Goal: Information Seeking & Learning: Compare options

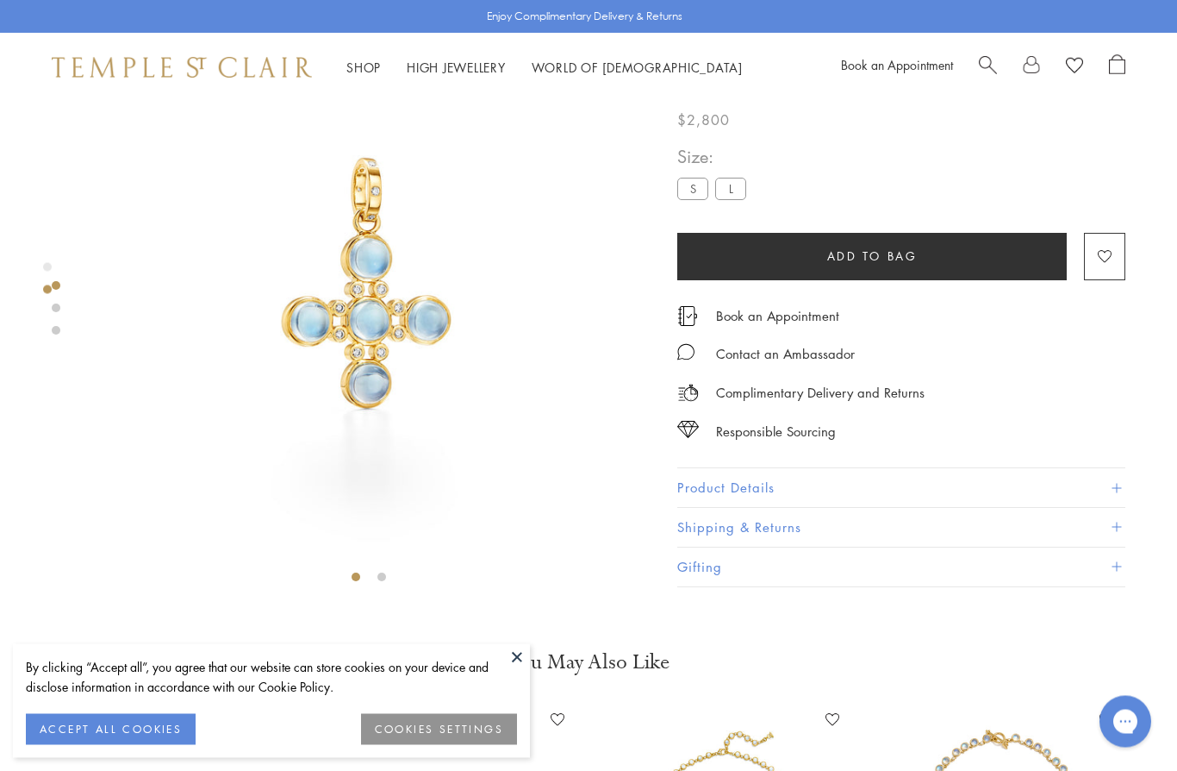
scroll to position [102, 0]
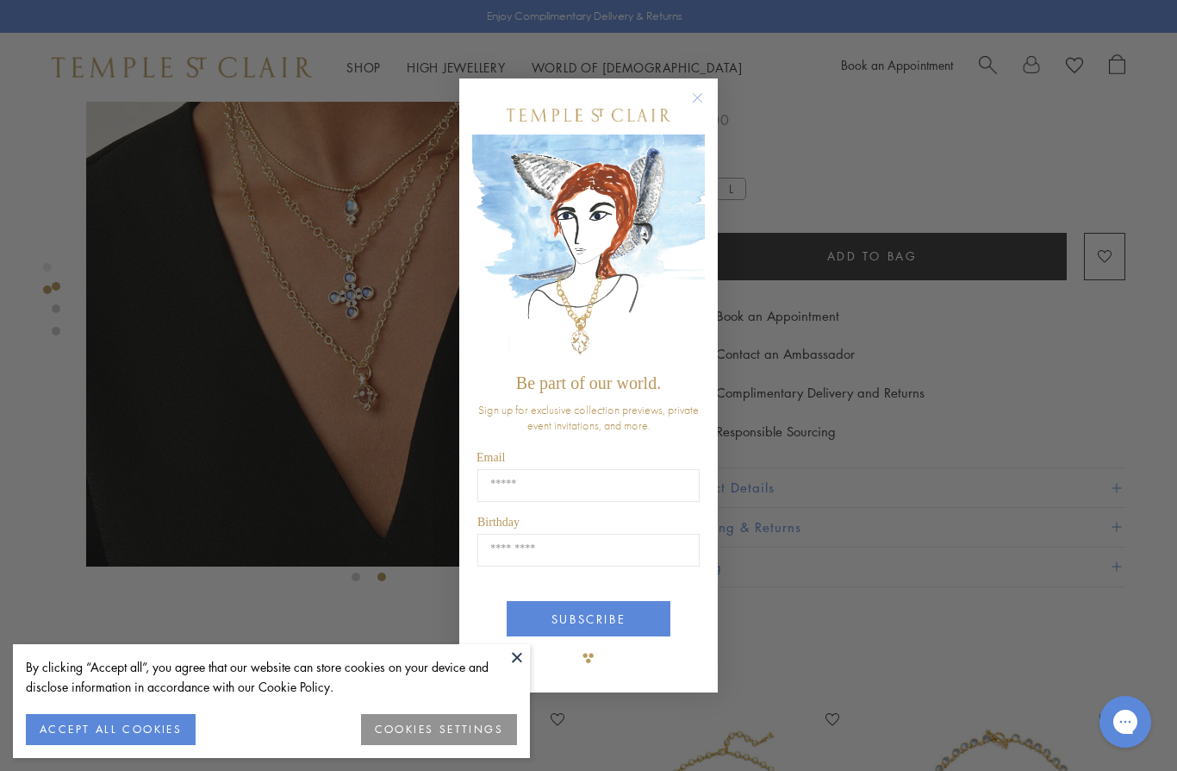
click at [700, 102] on circle "Close dialog" at bounding box center [698, 98] width 21 height 21
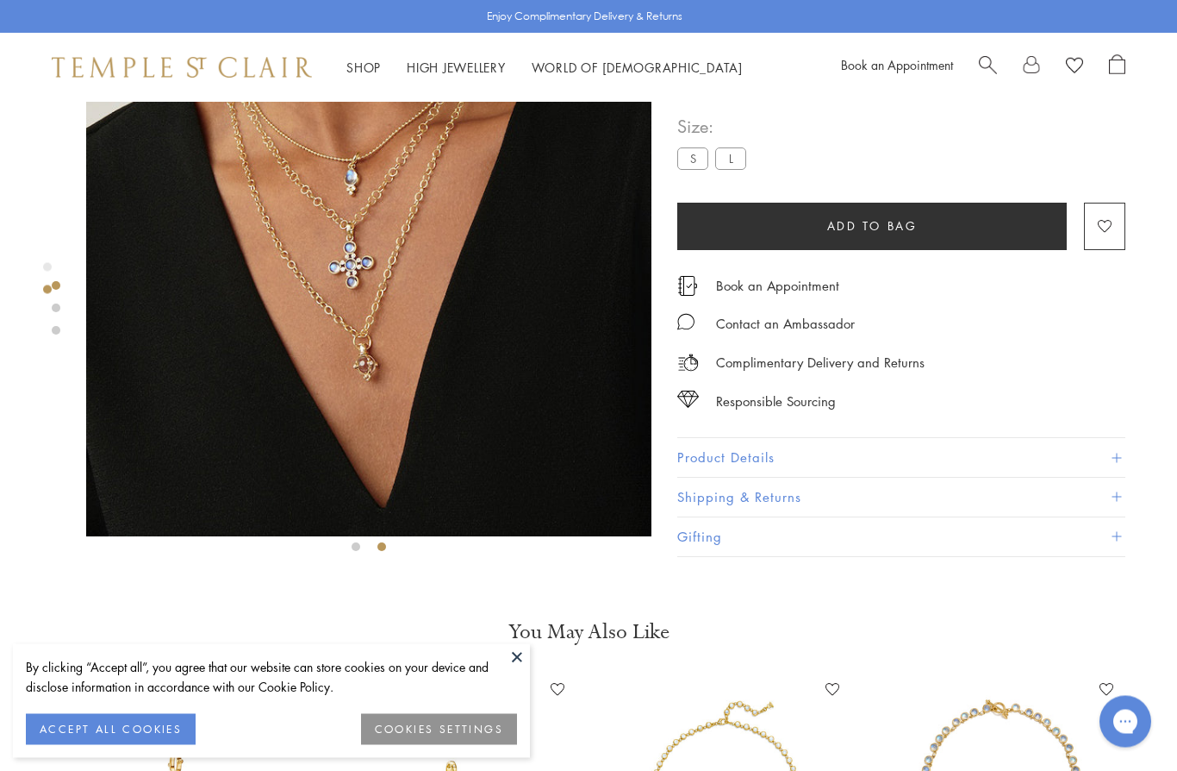
scroll to position [0, 0]
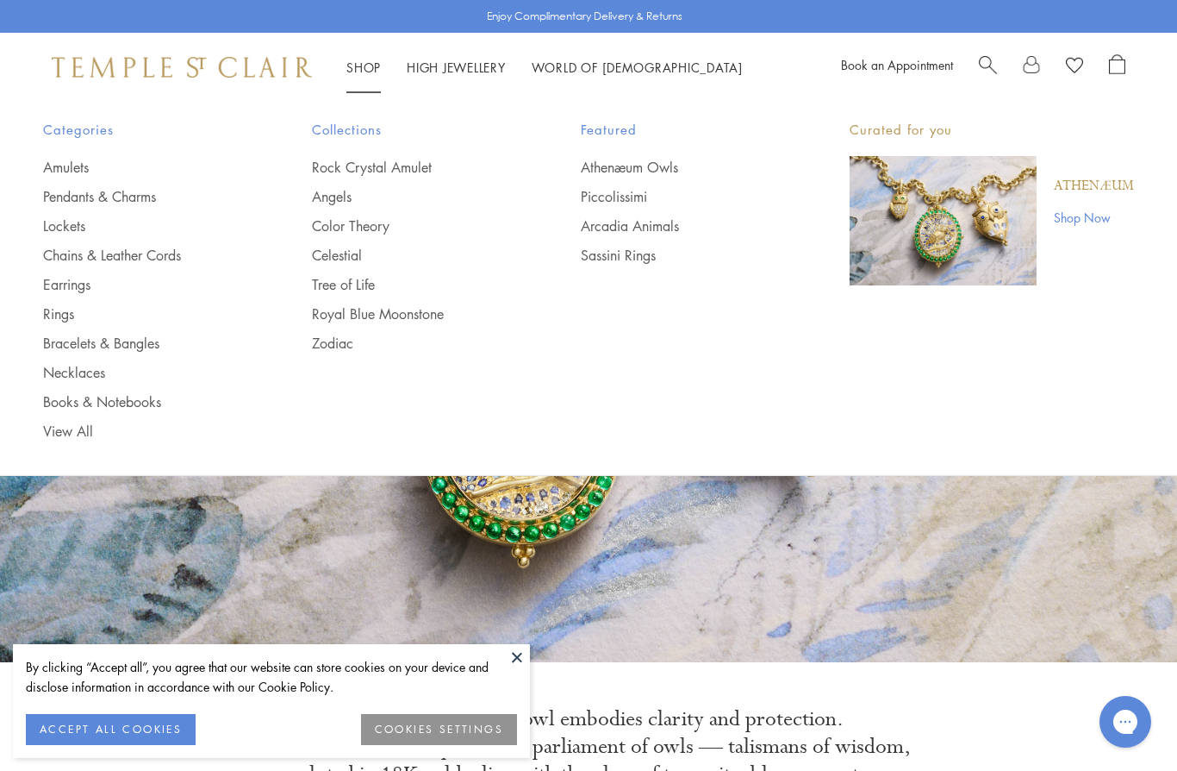
click at [142, 195] on link "Pendants & Charms" at bounding box center [143, 196] width 200 height 19
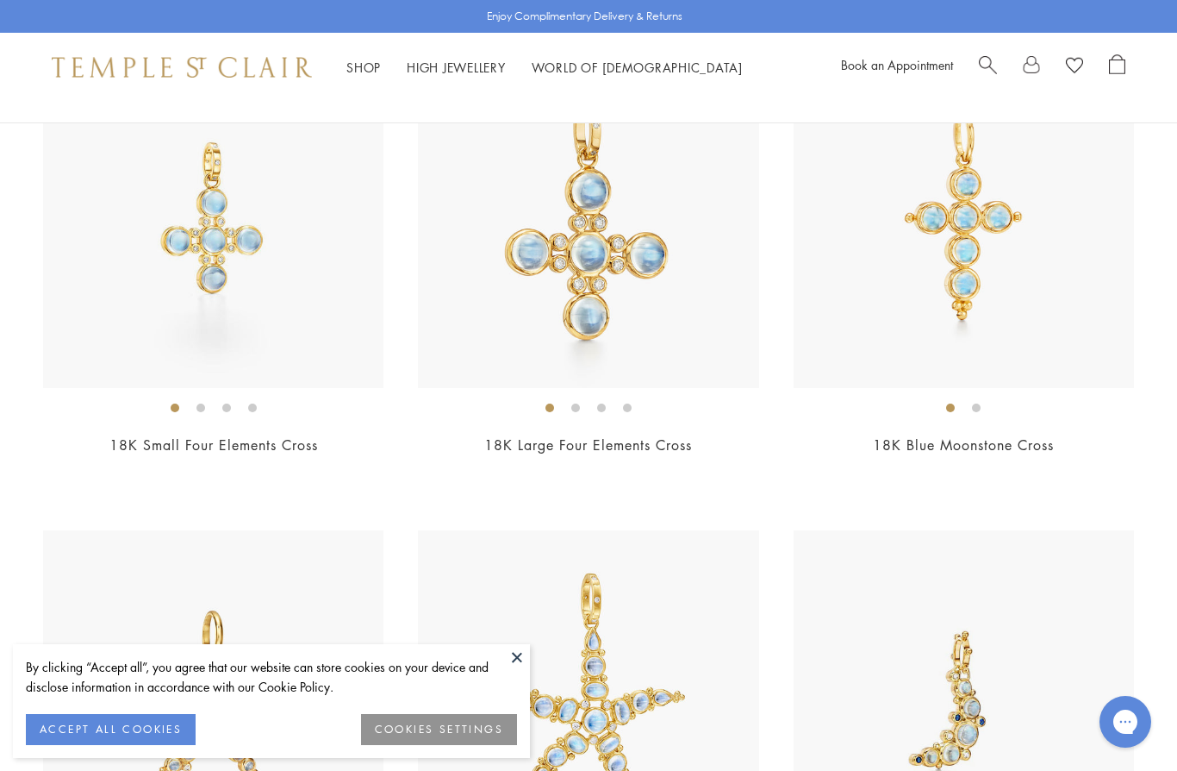
scroll to position [5575, 0]
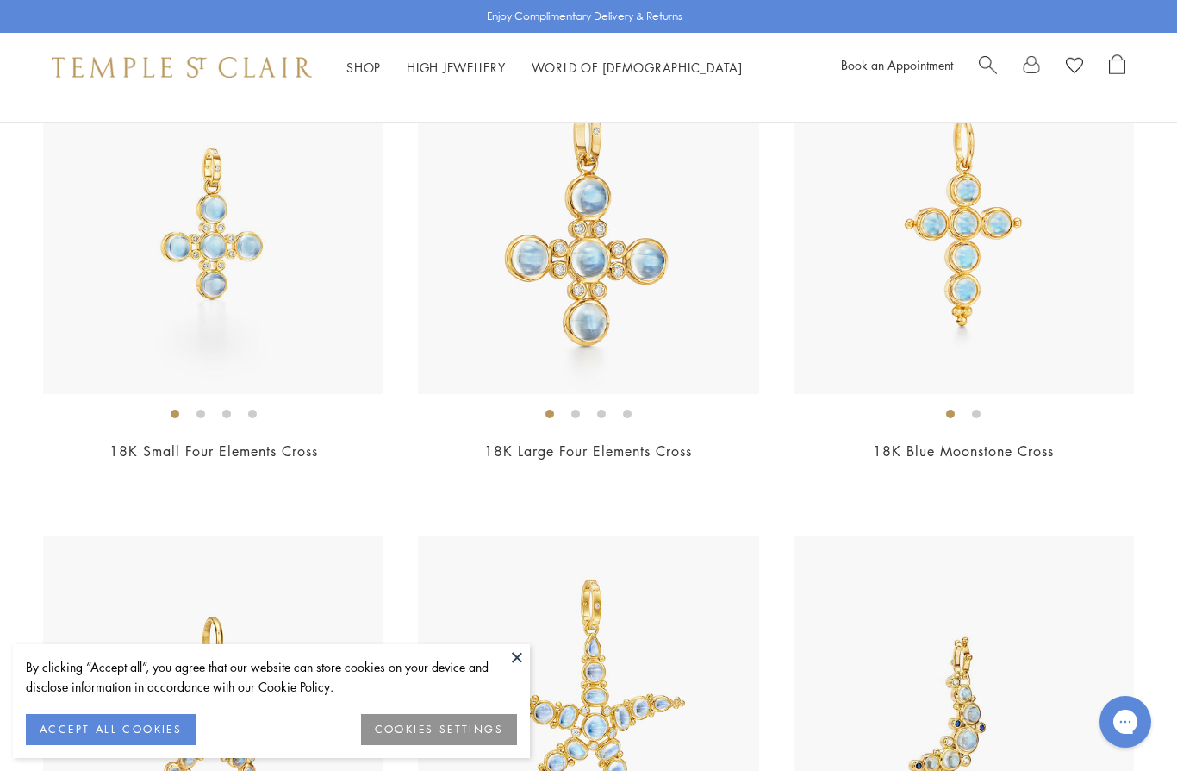
click at [230, 302] on img at bounding box center [213, 223] width 340 height 340
click at [613, 253] on img at bounding box center [588, 223] width 340 height 340
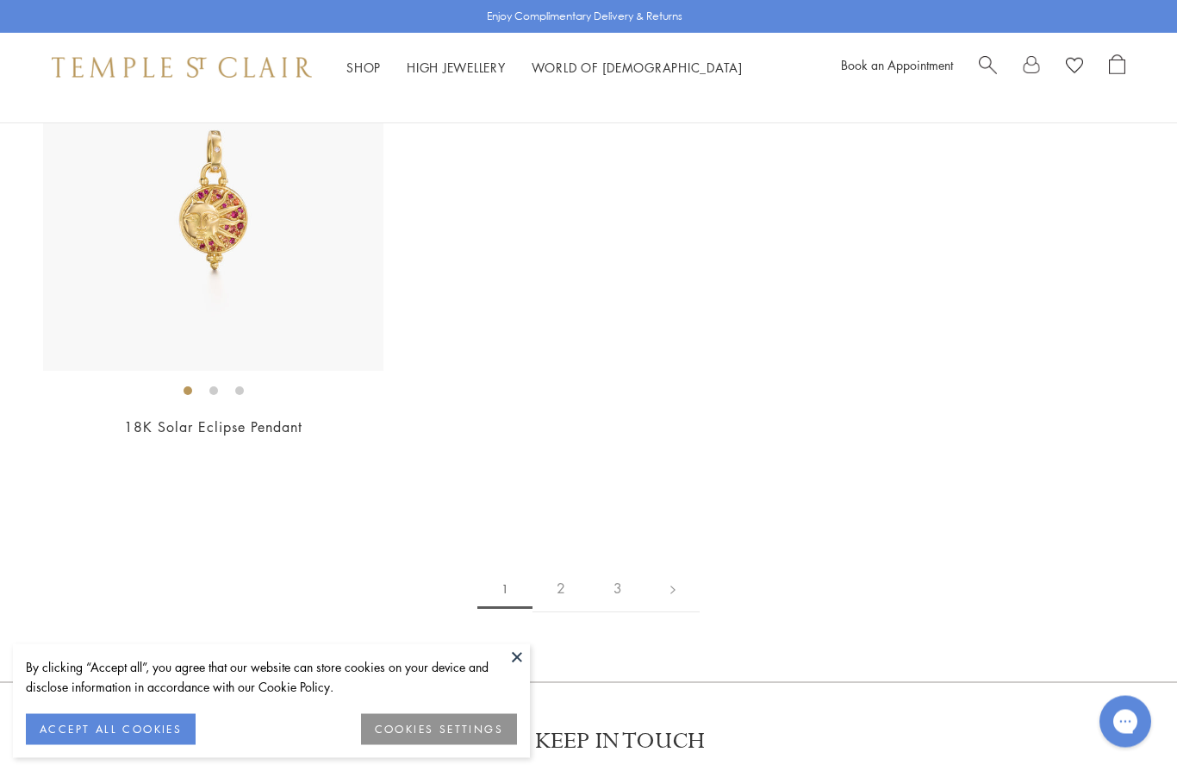
scroll to position [10446, 0]
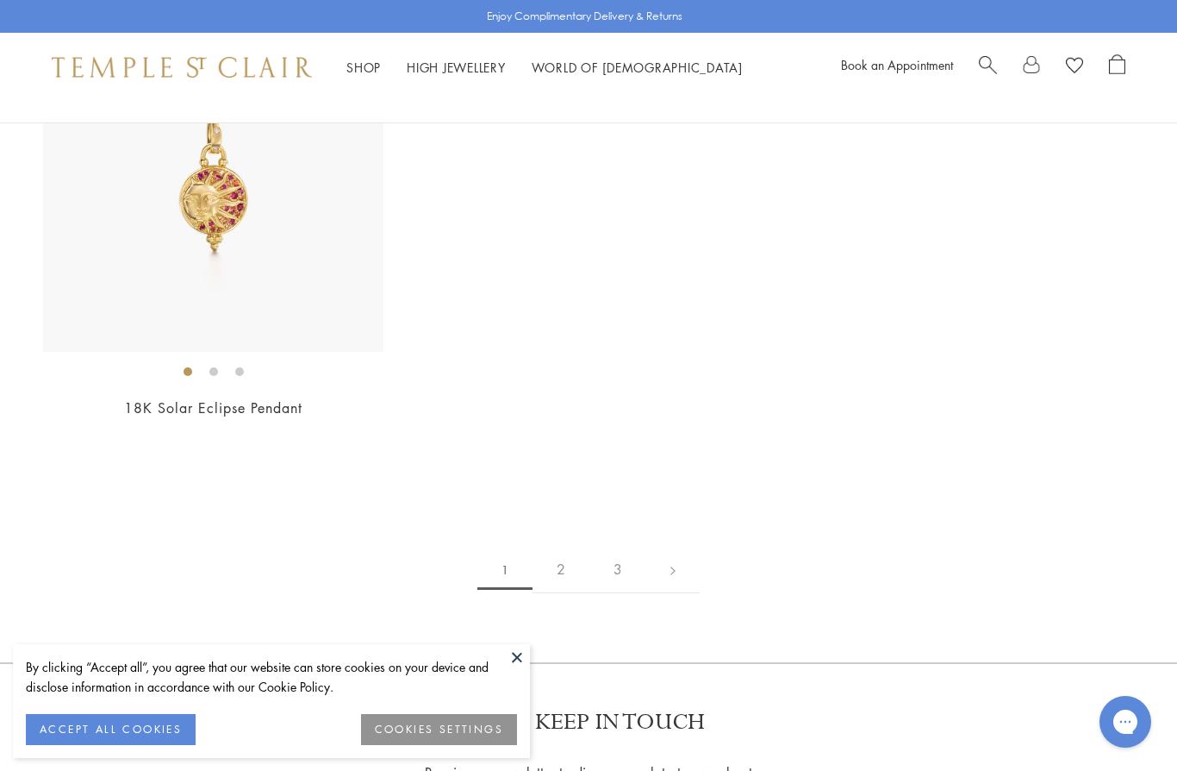
click at [567, 546] on link "2" at bounding box center [561, 569] width 57 height 47
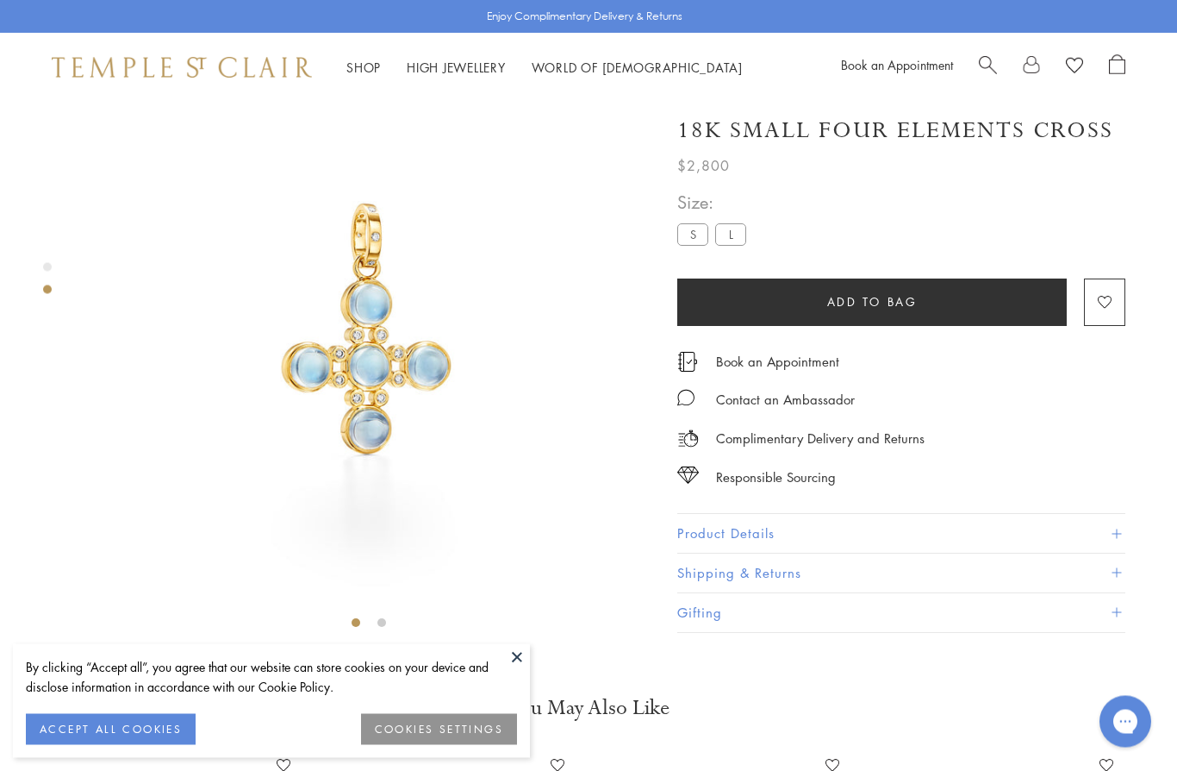
scroll to position [102, 0]
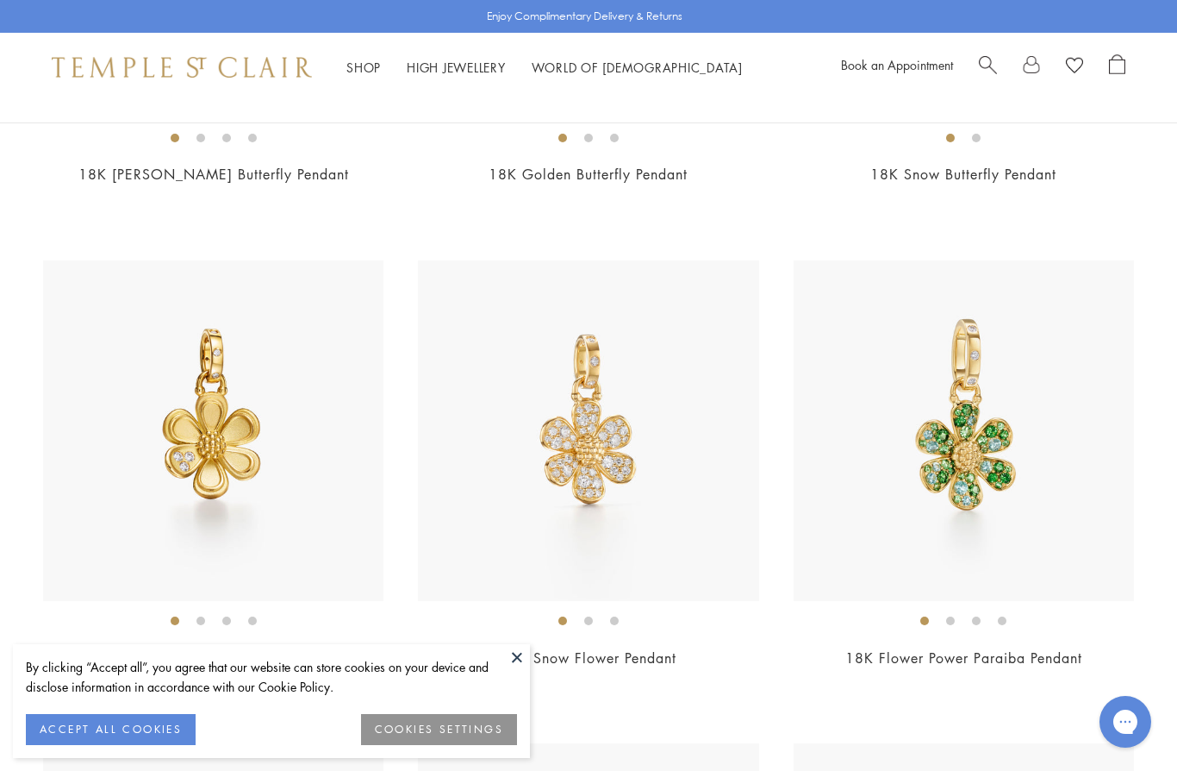
scroll to position [3404, 0]
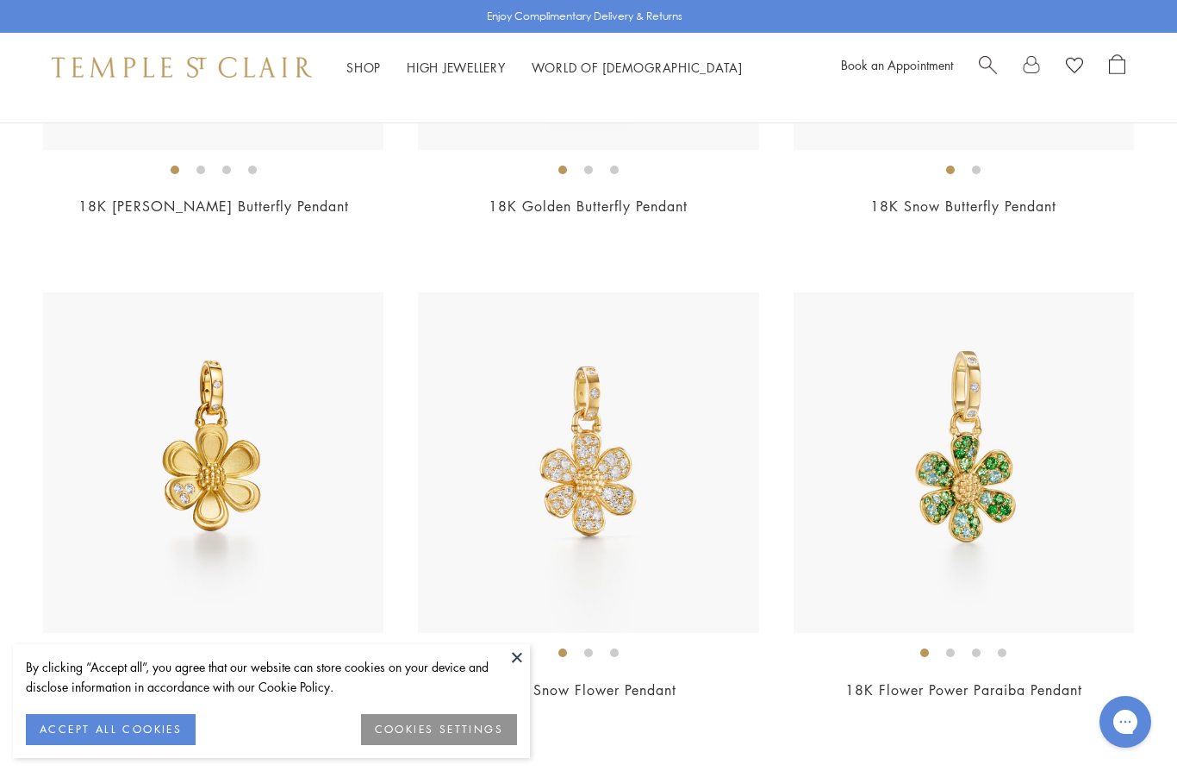
click at [1002, 437] on img at bounding box center [964, 462] width 340 height 340
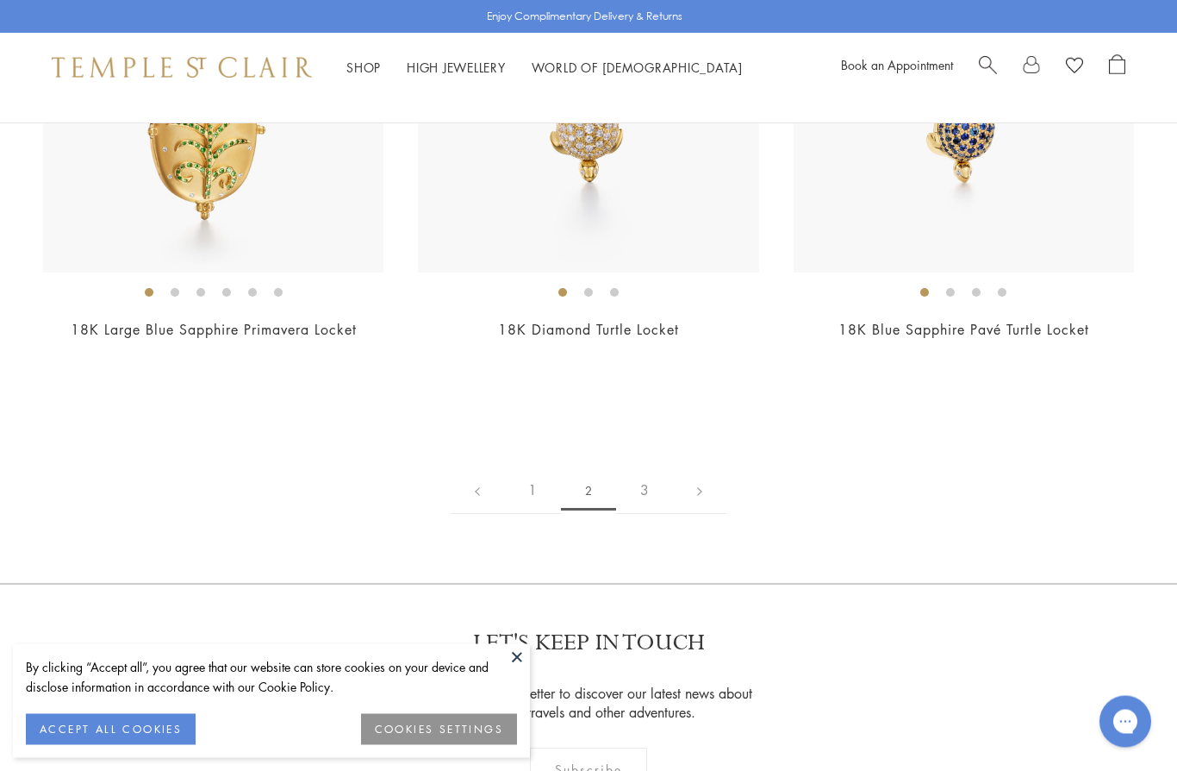
scroll to position [9129, 0]
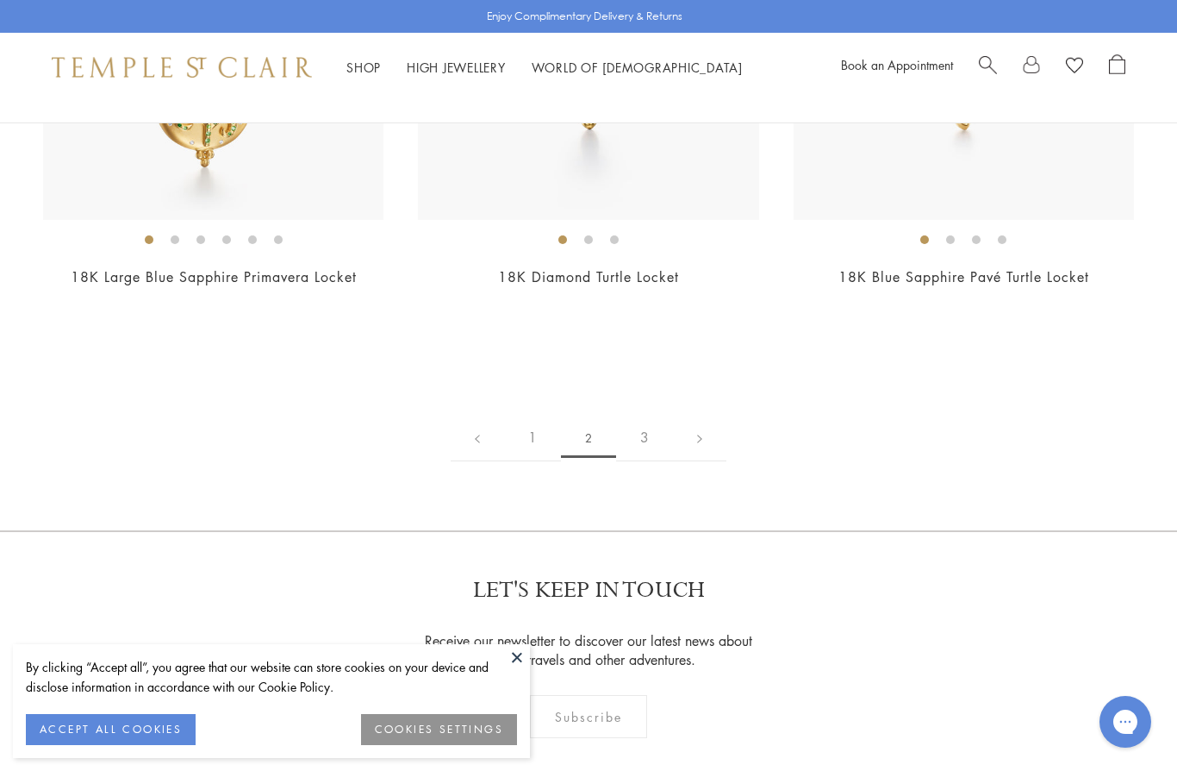
click at [655, 422] on link "3" at bounding box center [644, 437] width 57 height 47
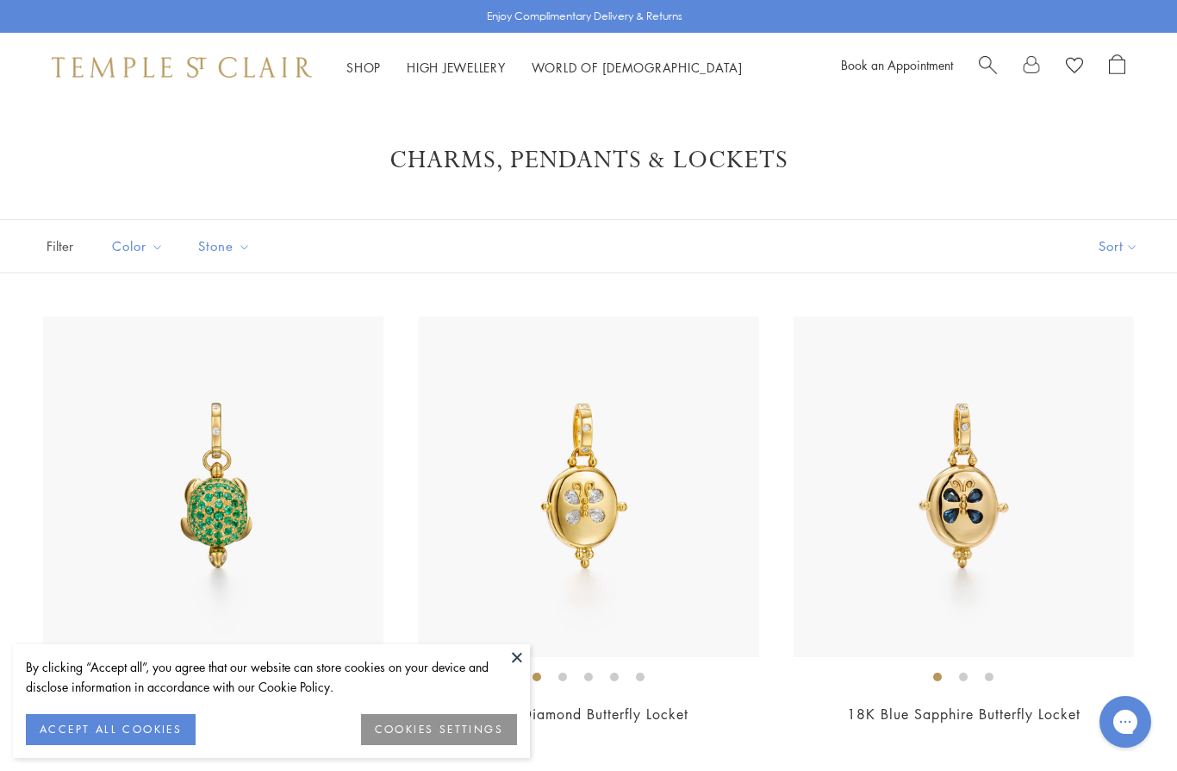
click at [363, 68] on link "Shop Shop" at bounding box center [363, 67] width 34 height 17
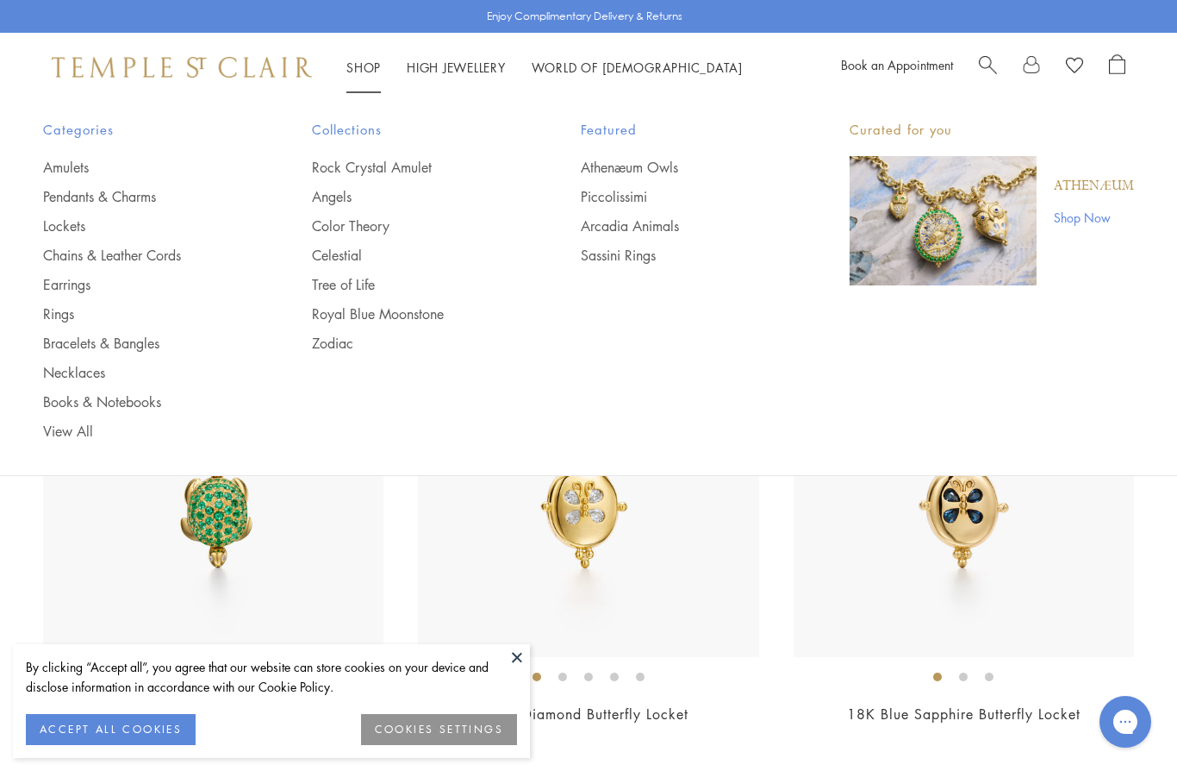
click at [153, 246] on link "Chains & Leather Cords" at bounding box center [143, 255] width 200 height 19
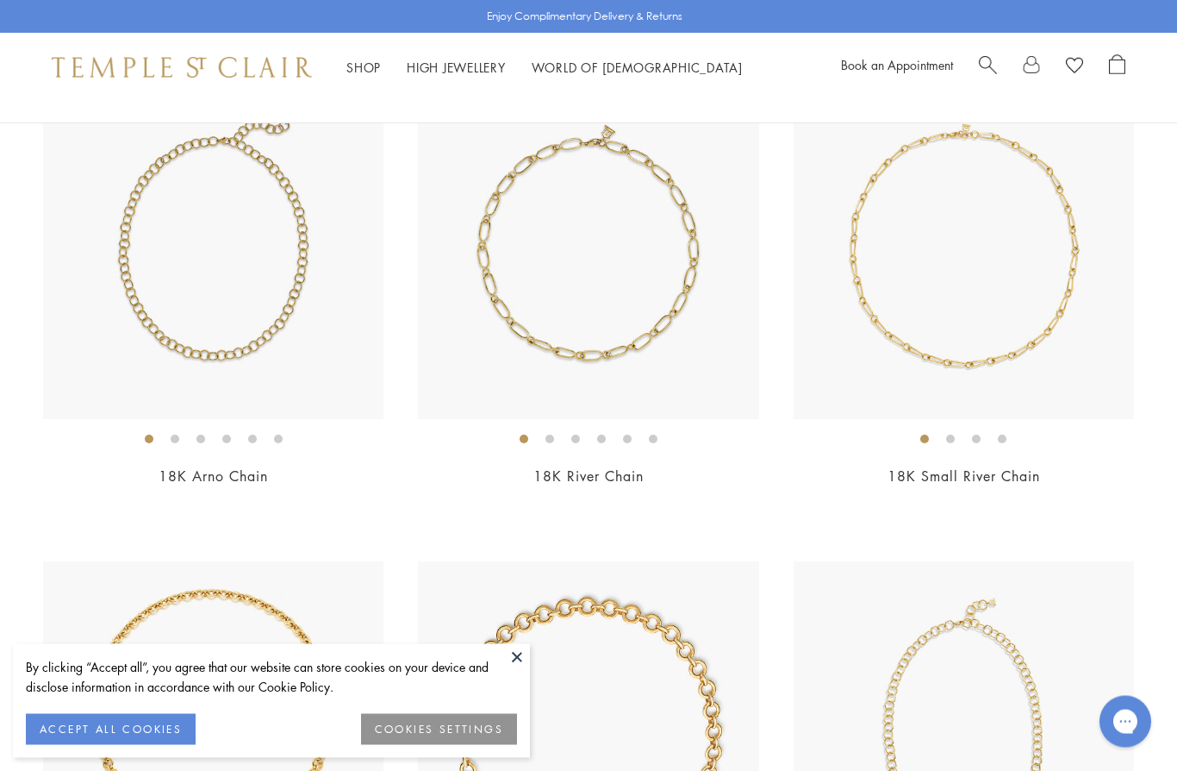
scroll to position [238, 0]
click at [1019, 286] on img at bounding box center [964, 248] width 340 height 340
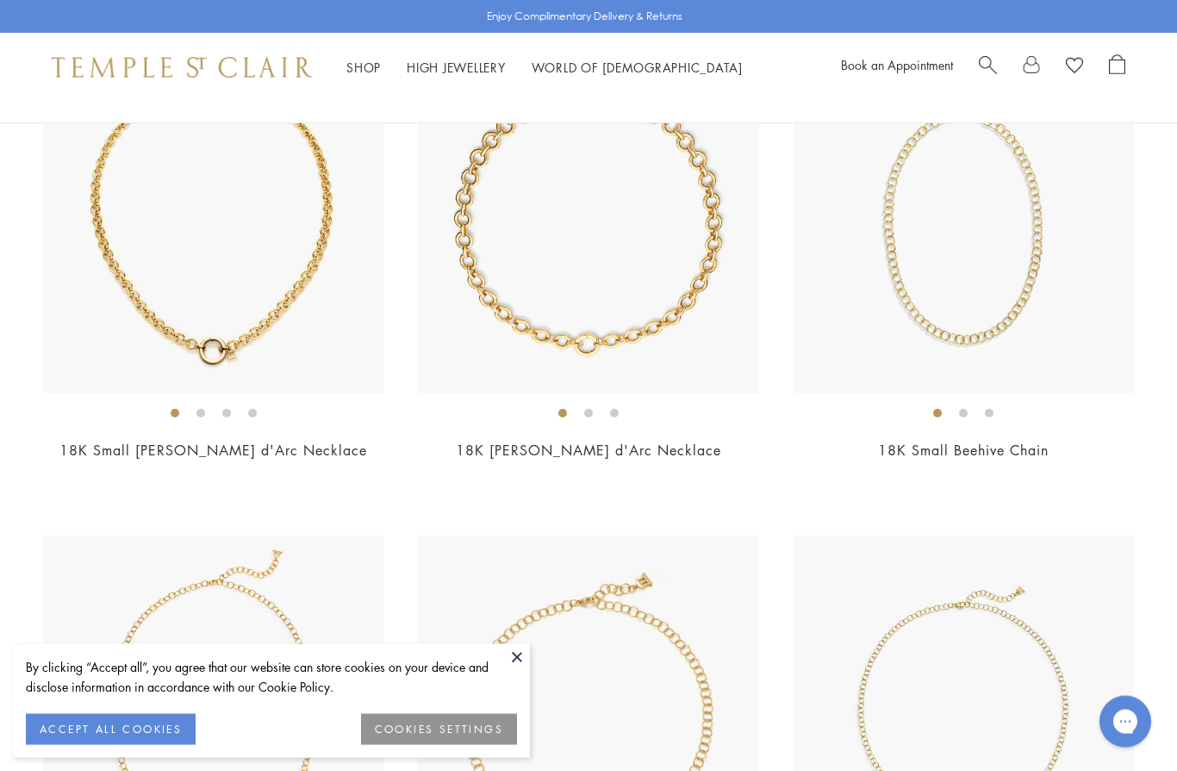
scroll to position [743, 0]
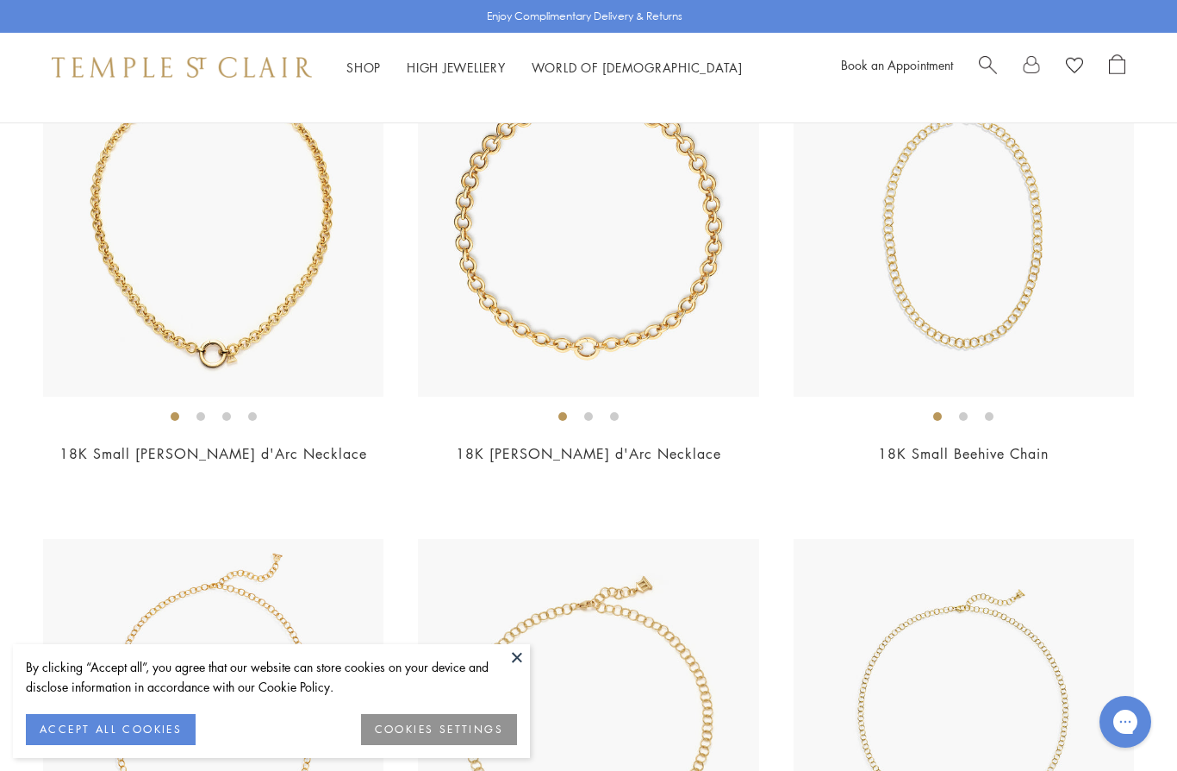
click at [989, 249] on img at bounding box center [964, 226] width 340 height 340
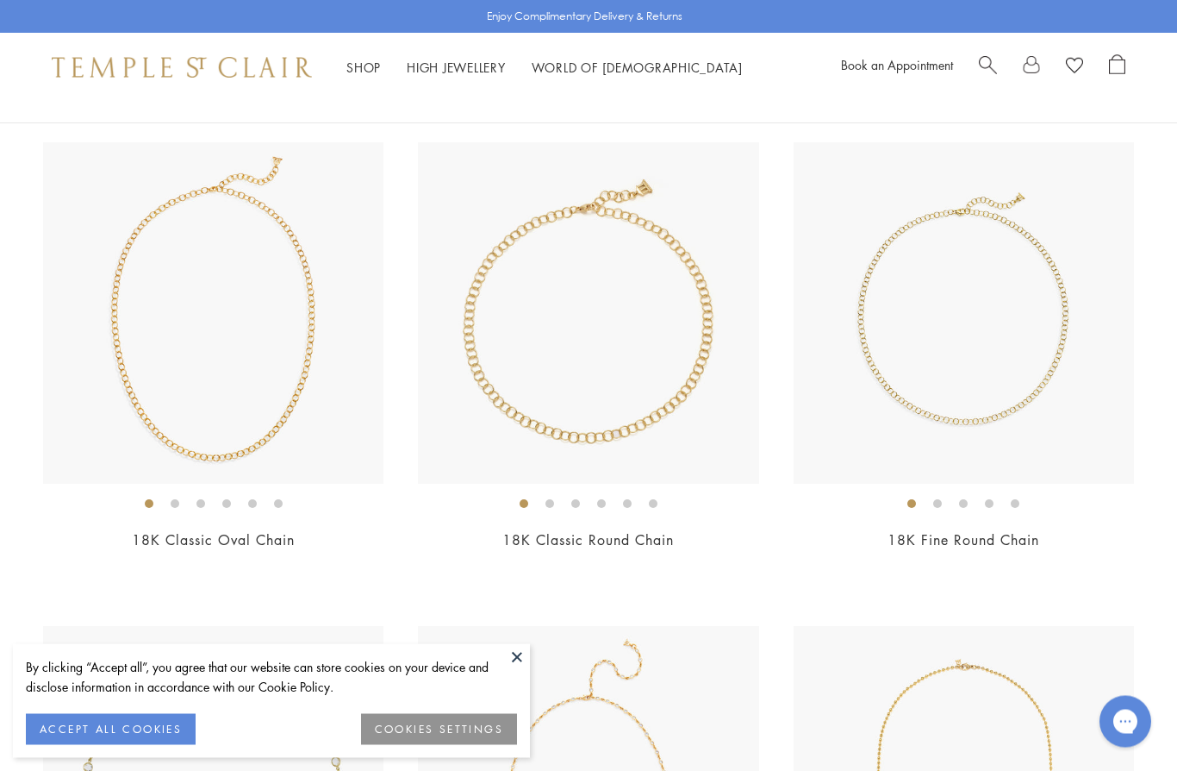
scroll to position [1164, 0]
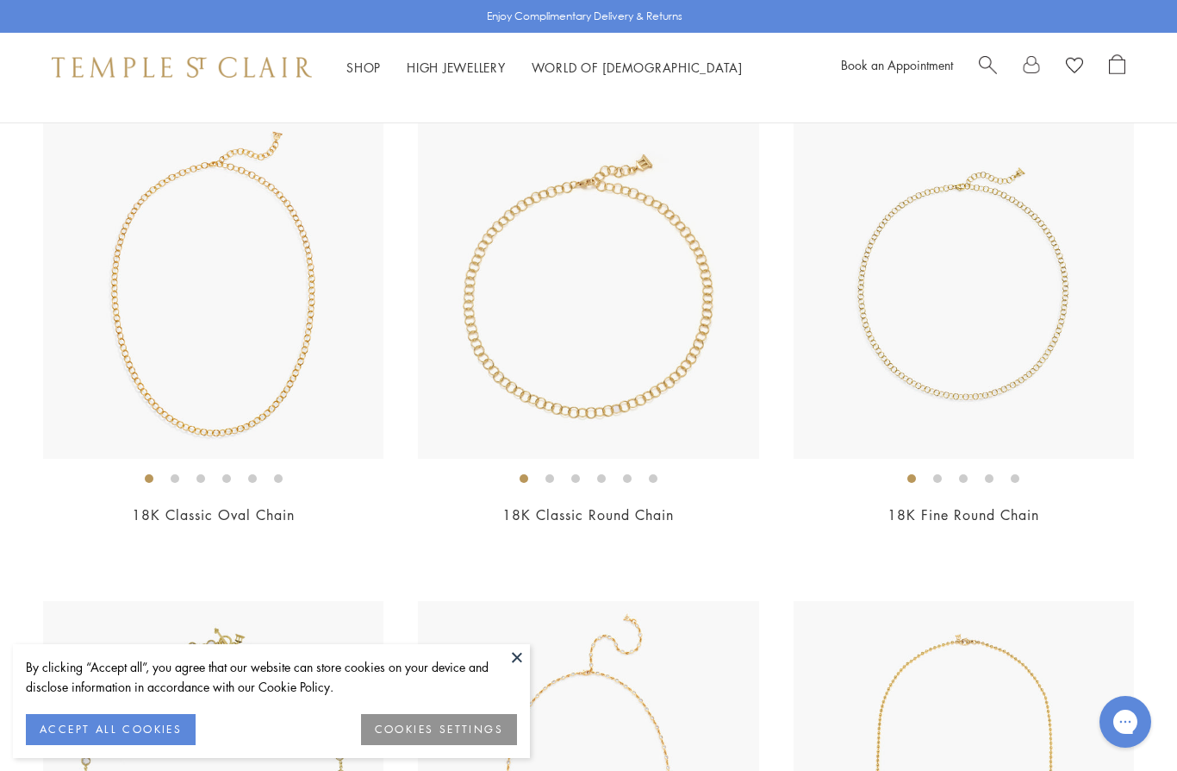
click at [652, 339] on img at bounding box center [588, 287] width 340 height 340
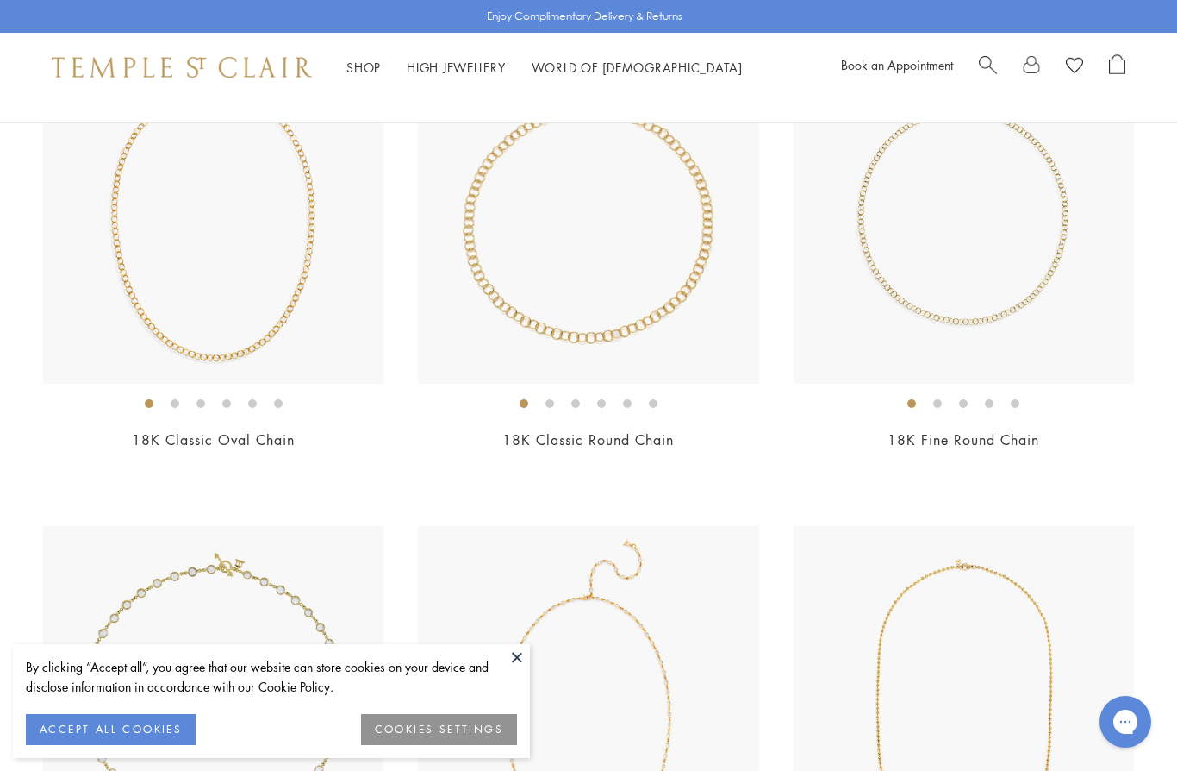
click at [614, 284] on img at bounding box center [588, 212] width 340 height 340
click at [1021, 290] on img at bounding box center [964, 212] width 340 height 340
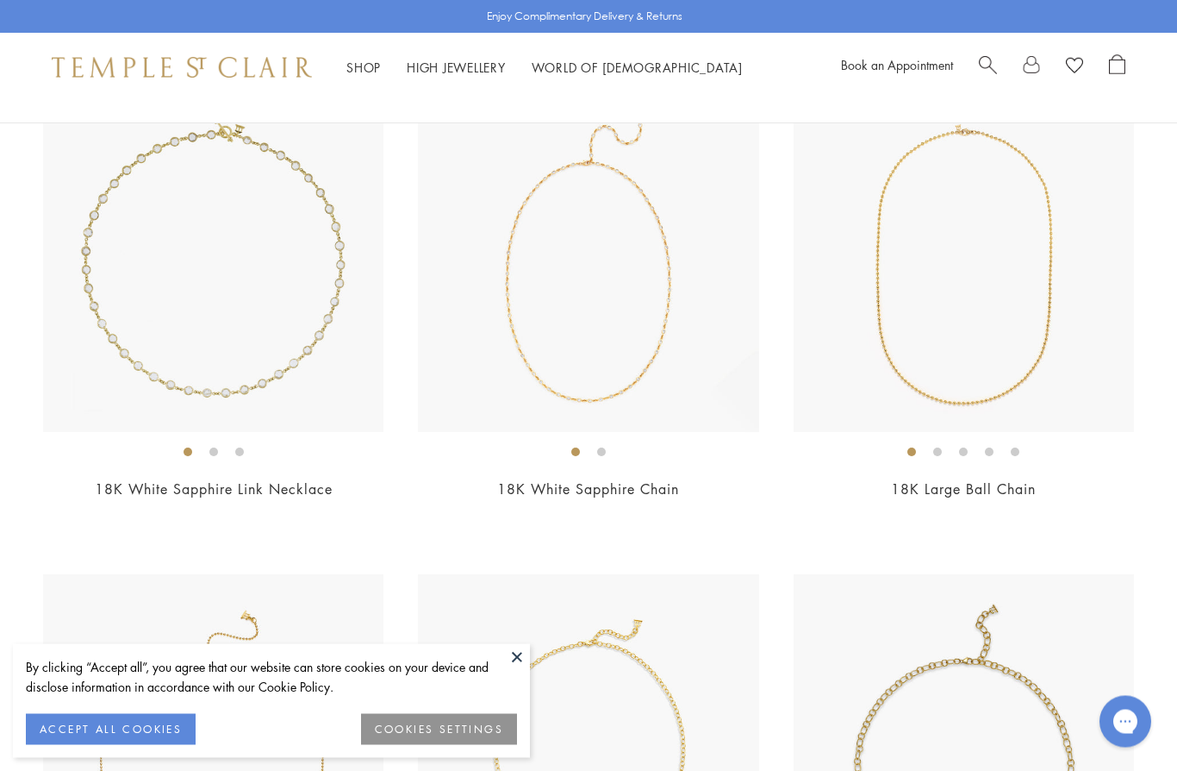
scroll to position [1674, 0]
click at [1048, 310] on img at bounding box center [964, 261] width 340 height 340
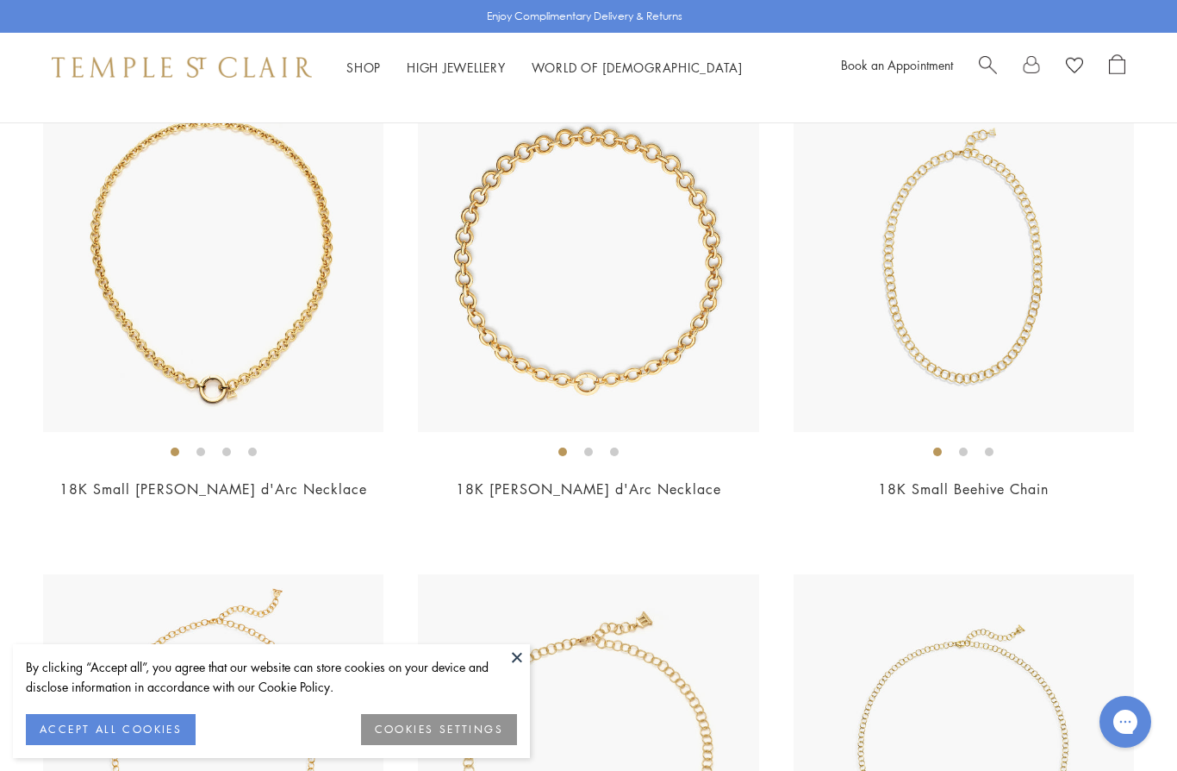
scroll to position [700, 0]
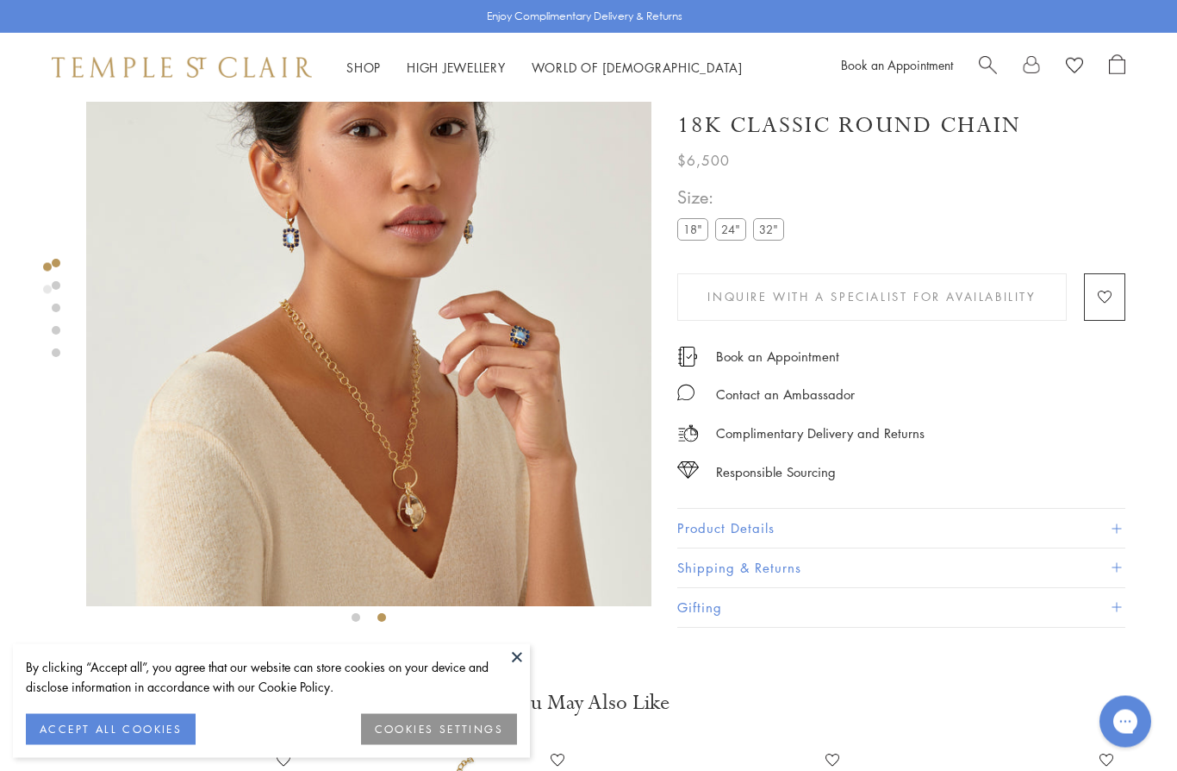
scroll to position [61, 0]
click at [424, 427] on img at bounding box center [368, 323] width 565 height 565
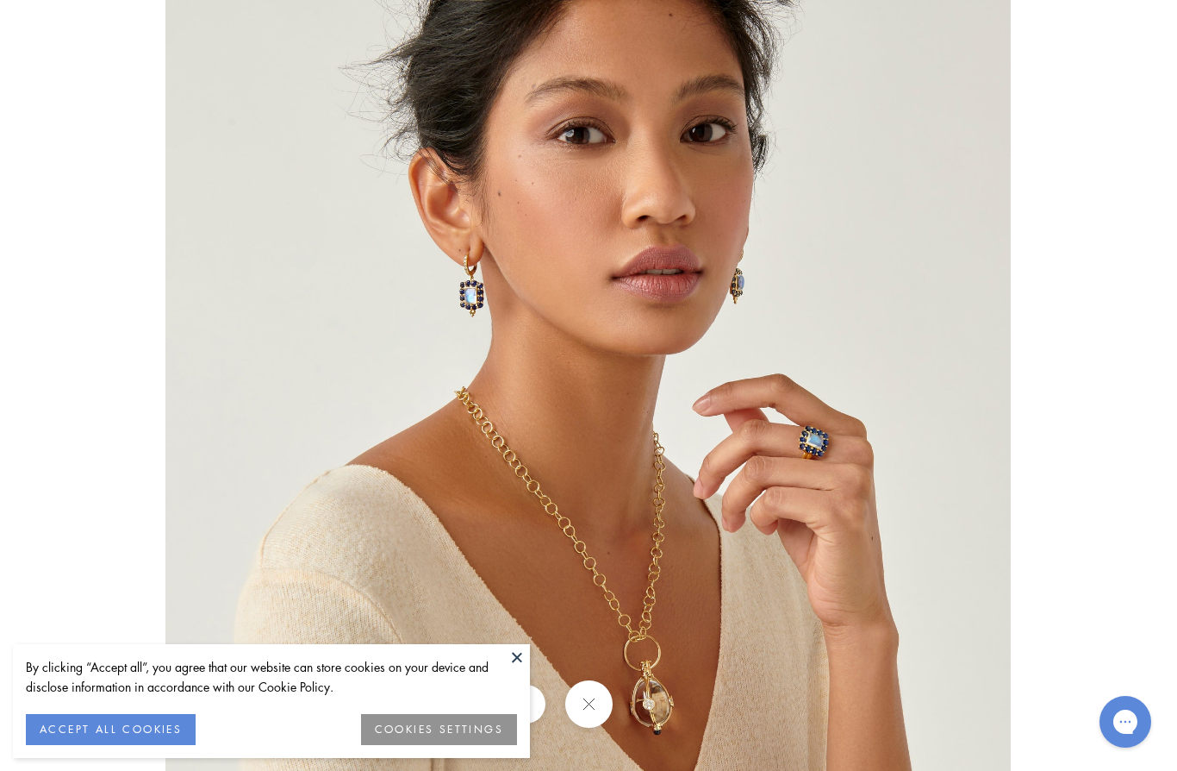
scroll to position [136, 0]
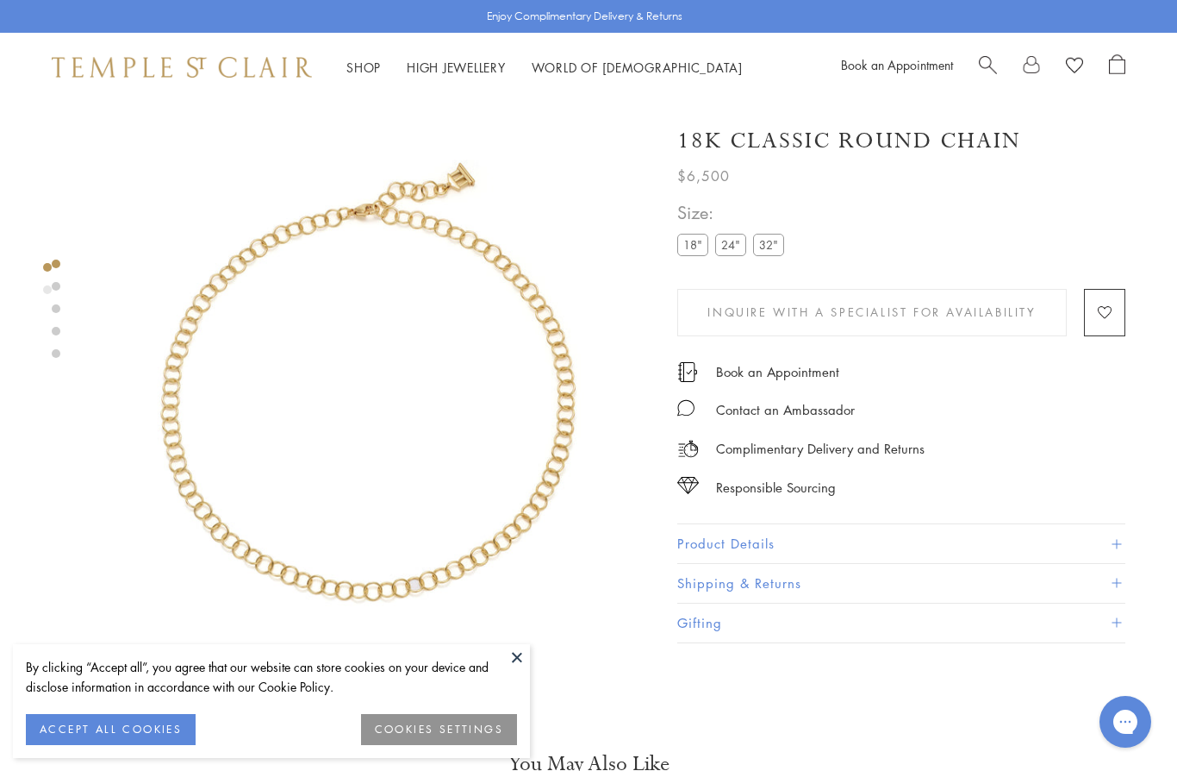
click at [745, 237] on label "24"" at bounding box center [730, 245] width 31 height 22
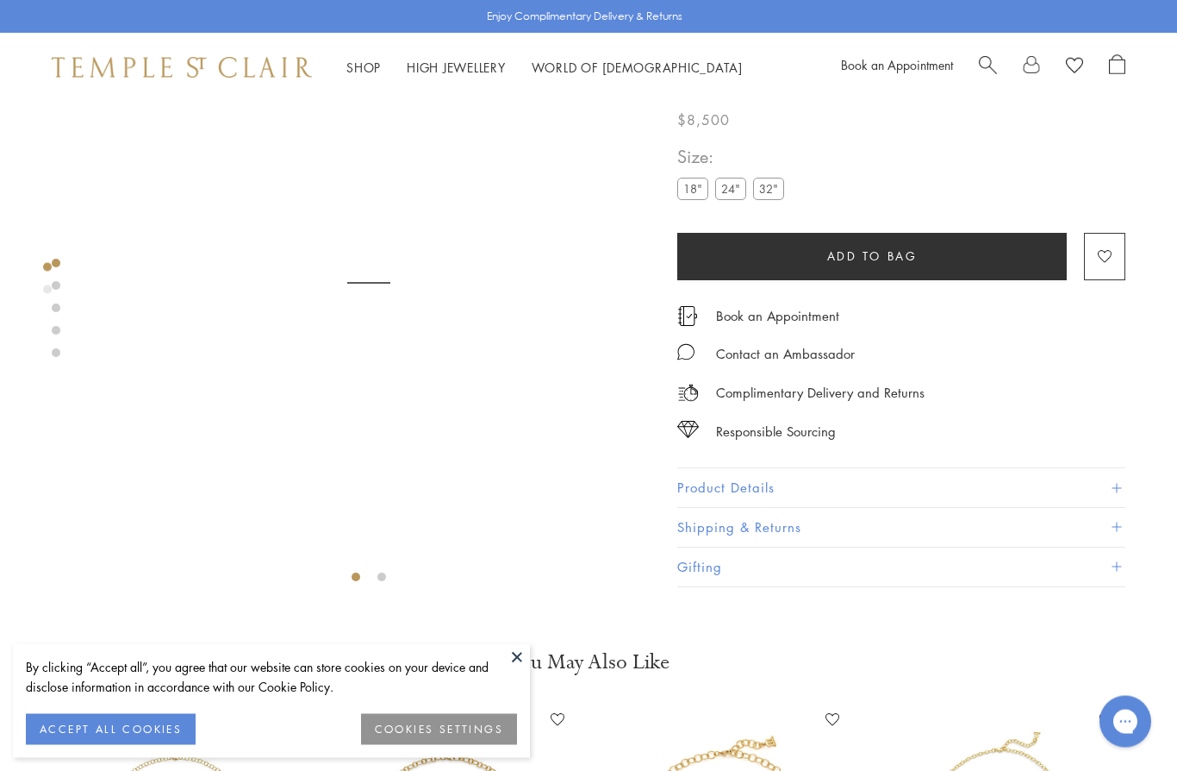
scroll to position [102, 0]
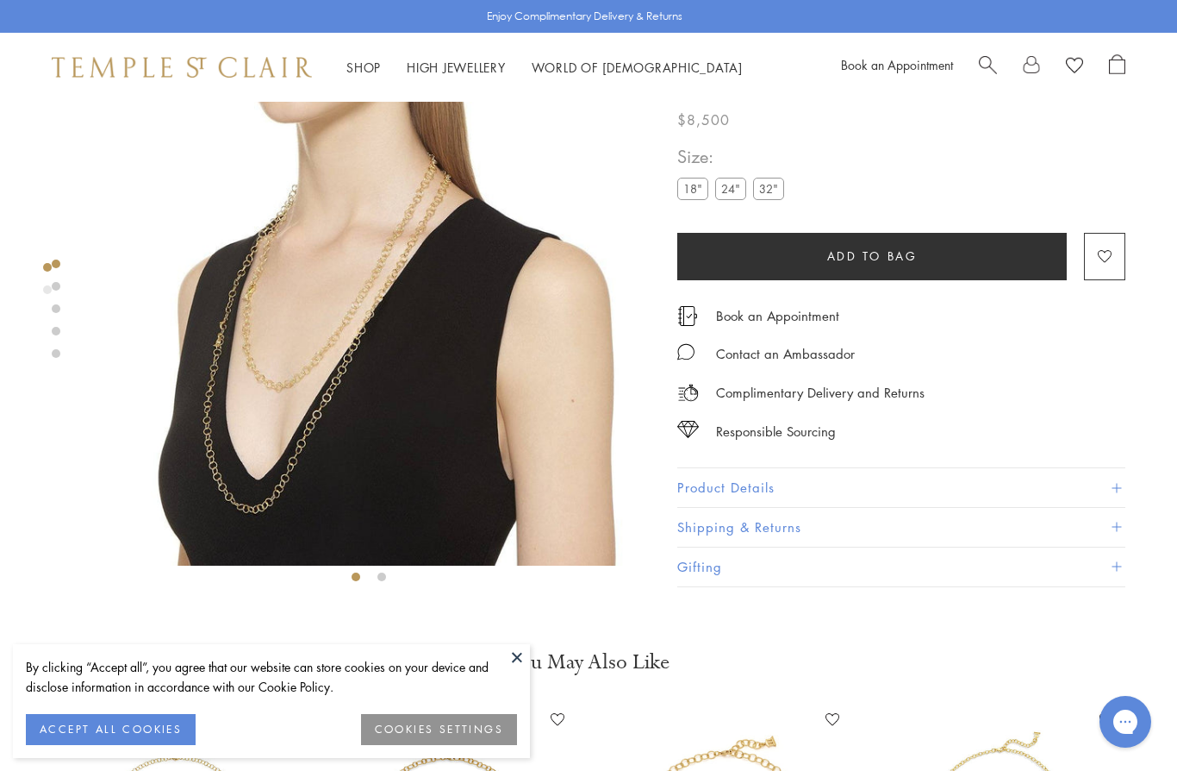
click at [778, 197] on label "32"" at bounding box center [768, 189] width 31 height 22
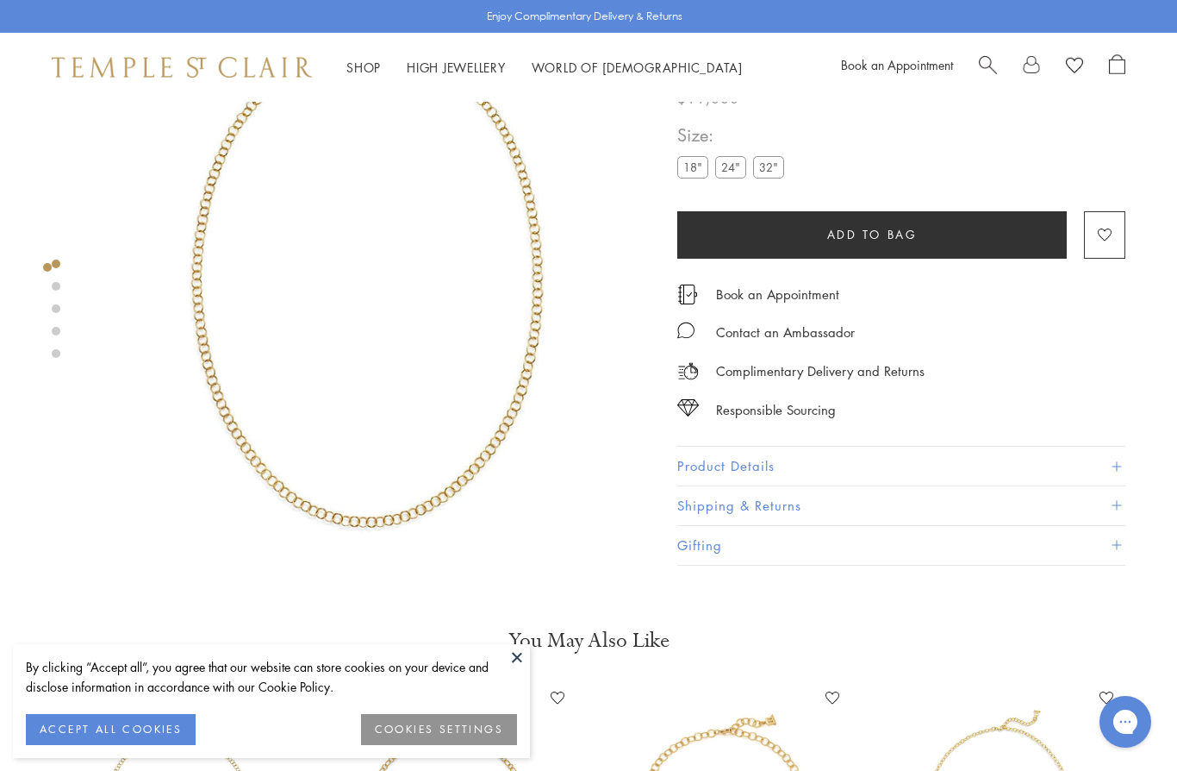
click at [736, 178] on label "24"" at bounding box center [730, 168] width 31 height 22
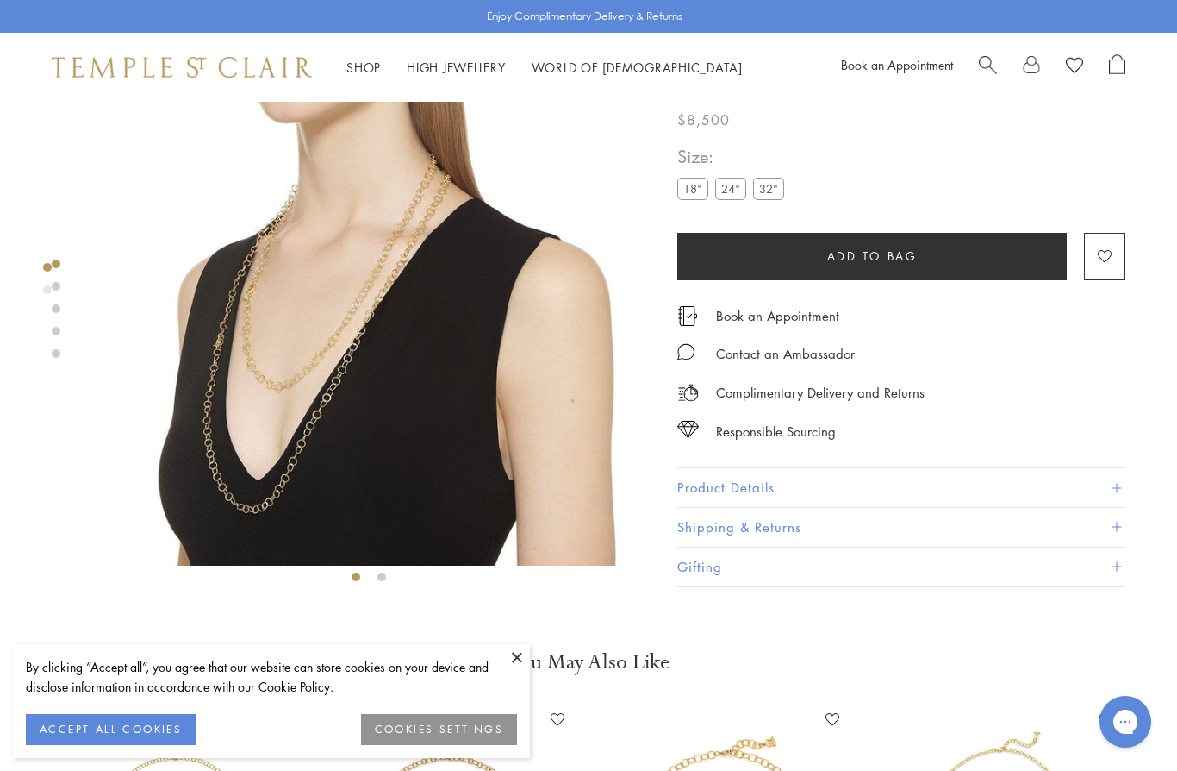
click at [692, 200] on label "18"" at bounding box center [692, 189] width 31 height 22
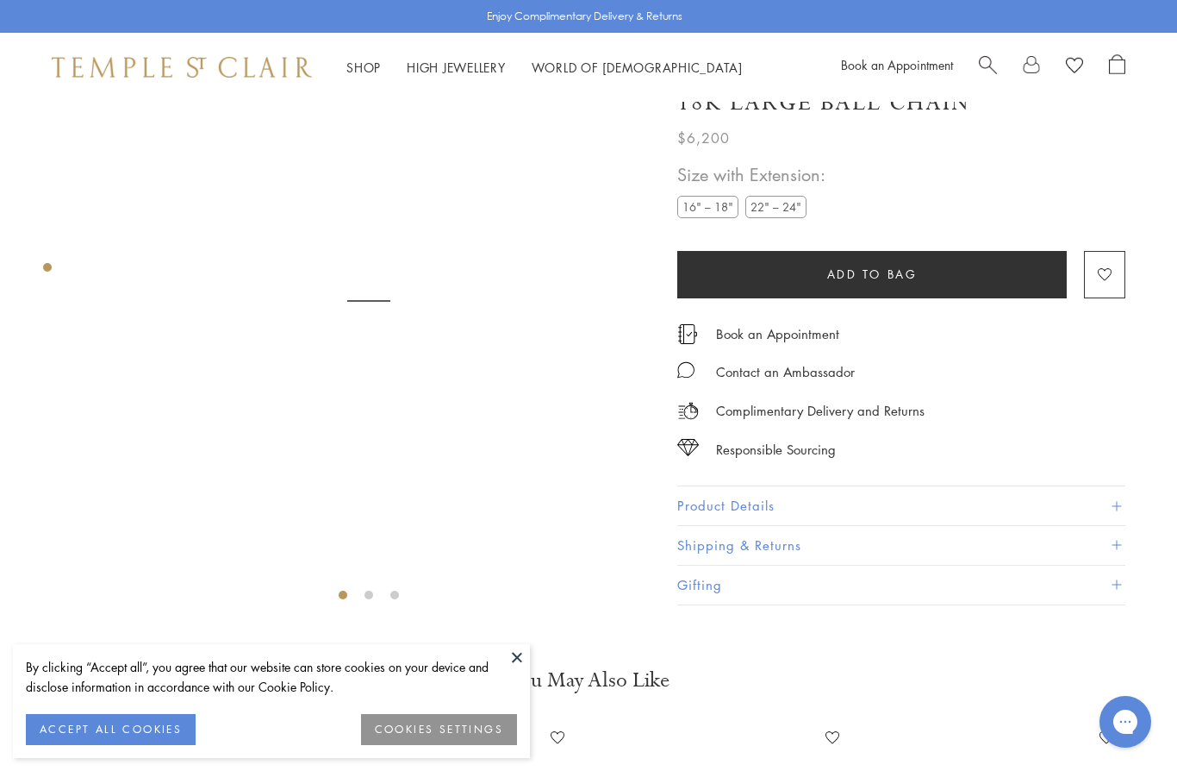
scroll to position [102, 0]
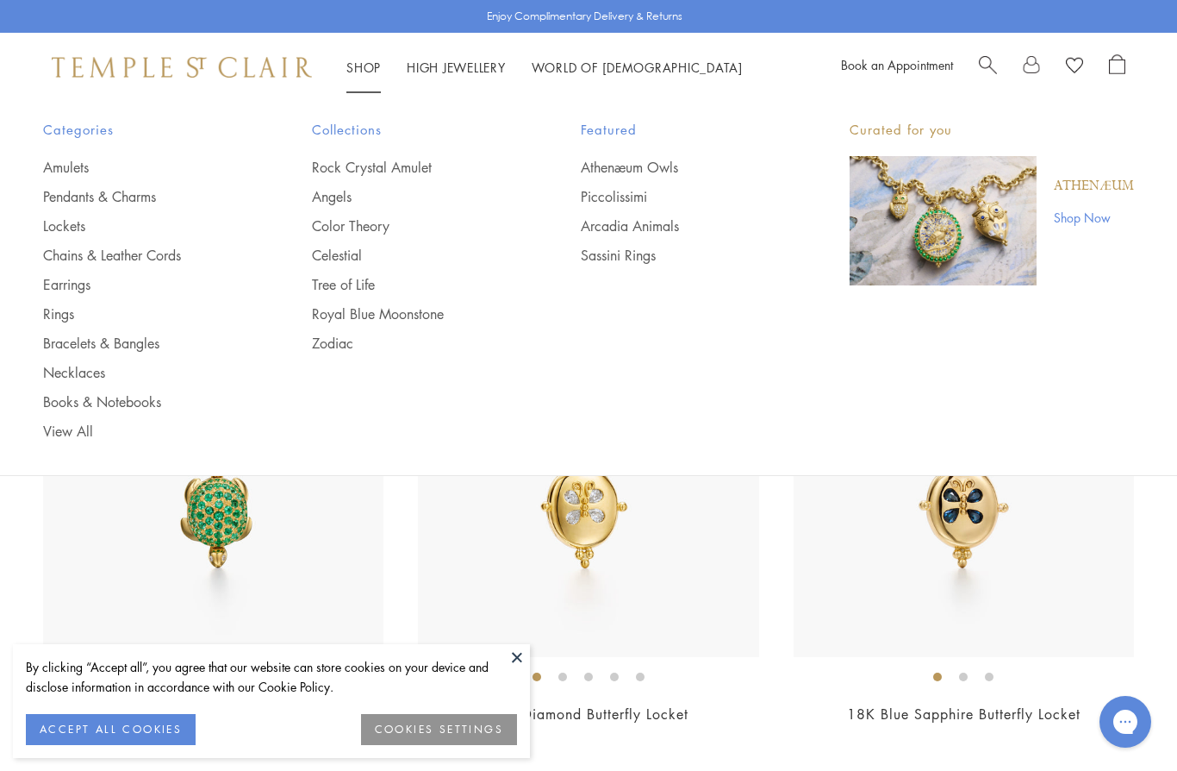
click at [130, 202] on link "Pendants & Charms" at bounding box center [143, 196] width 200 height 19
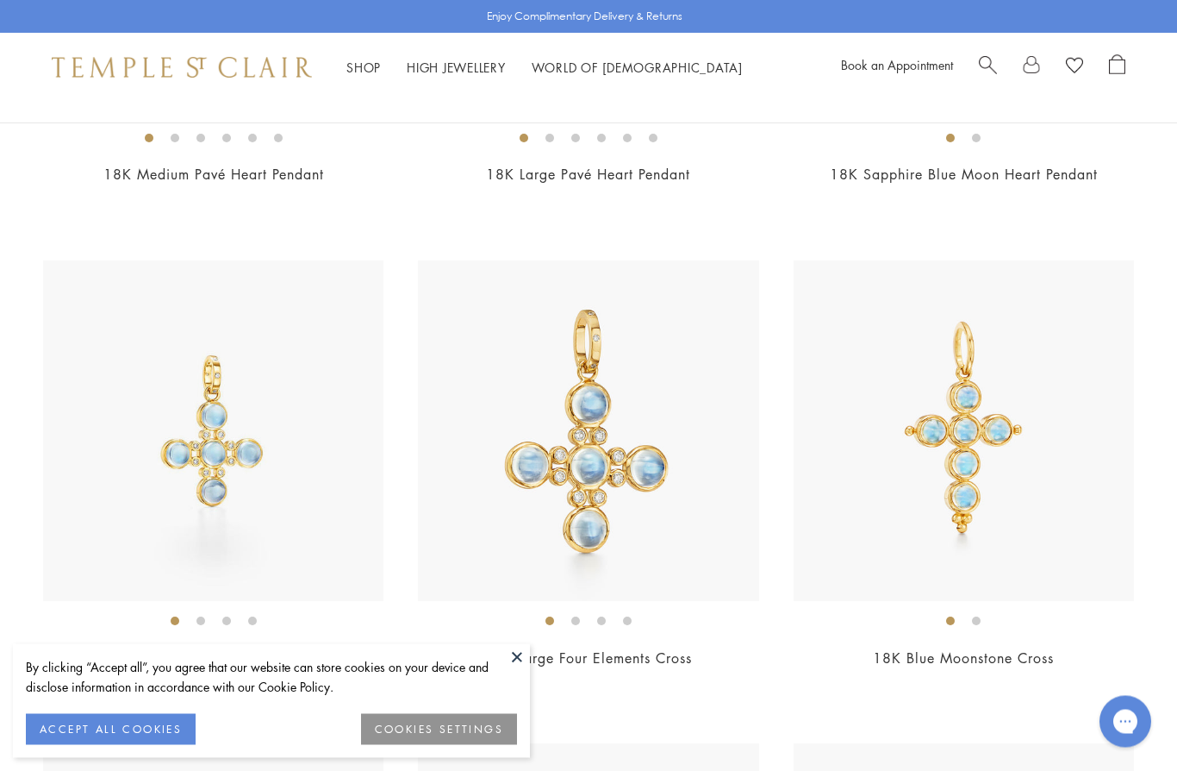
scroll to position [5368, 0]
click at [291, 432] on img at bounding box center [213, 430] width 340 height 340
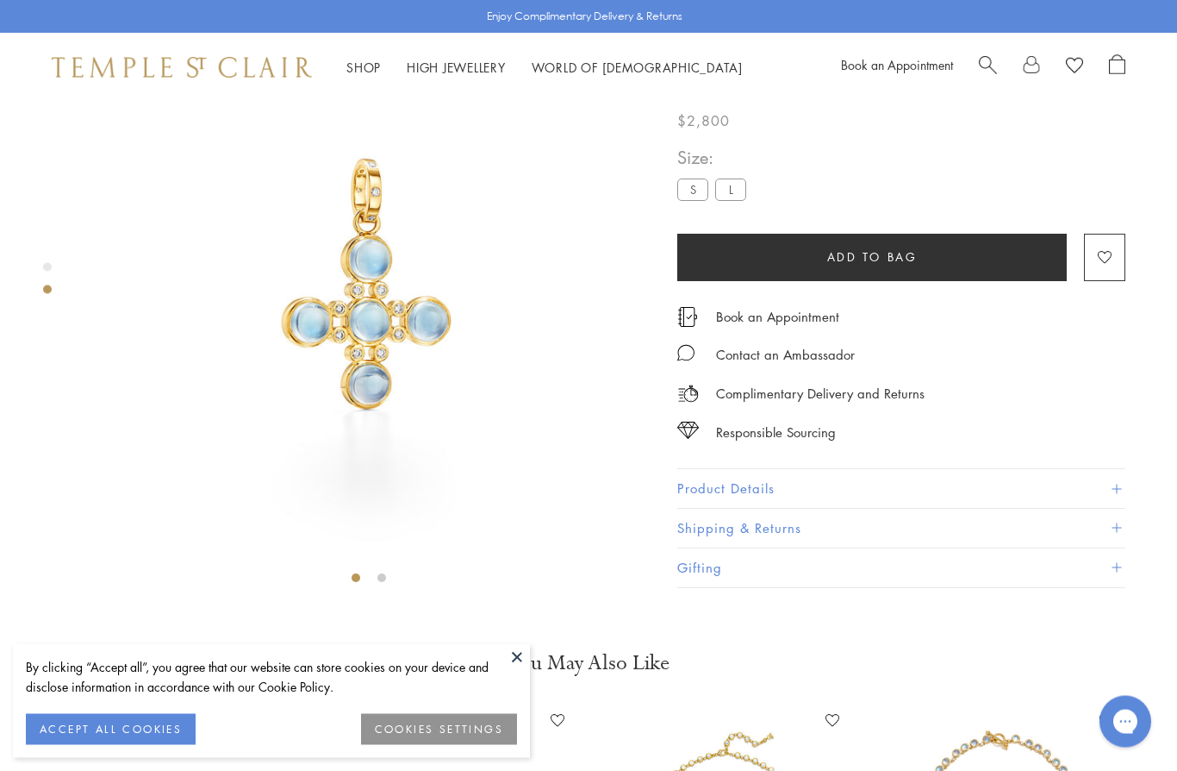
scroll to position [102, 0]
